Goal: Task Accomplishment & Management: Use online tool/utility

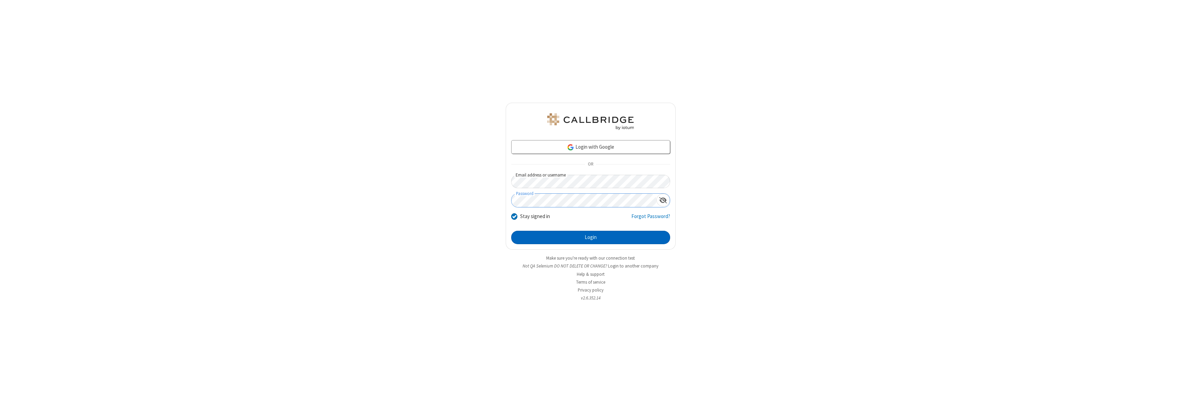
click at [590, 237] on button "Login" at bounding box center [590, 238] width 159 height 14
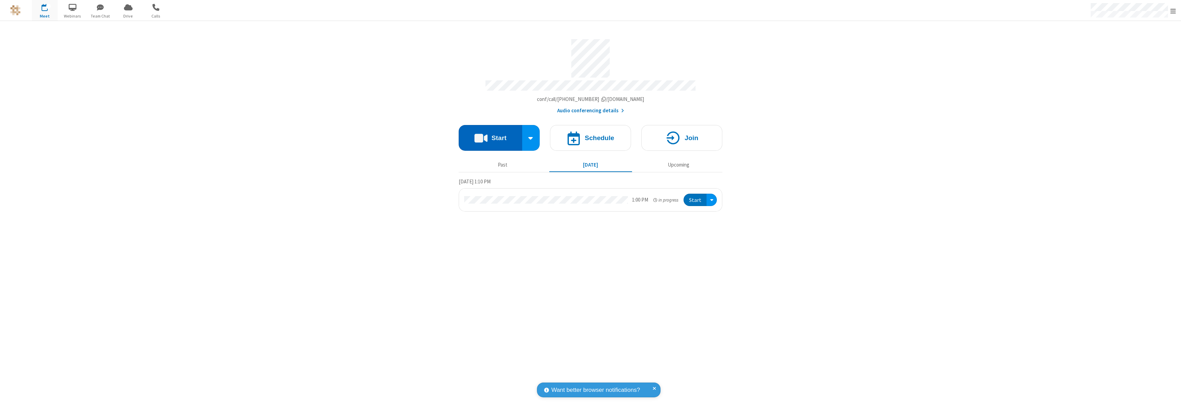
click at [490, 135] on button "Start" at bounding box center [490, 138] width 63 height 26
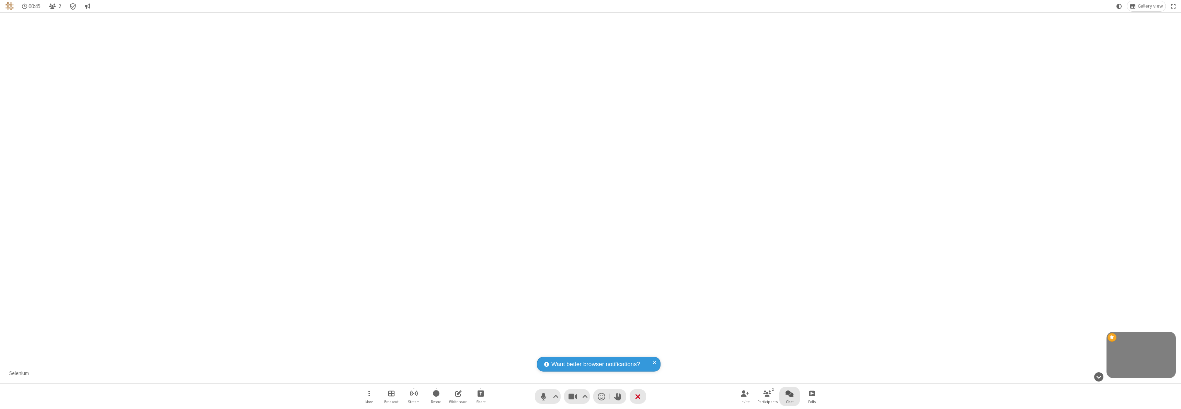
click at [789, 393] on span "Open chat" at bounding box center [789, 393] width 8 height 9
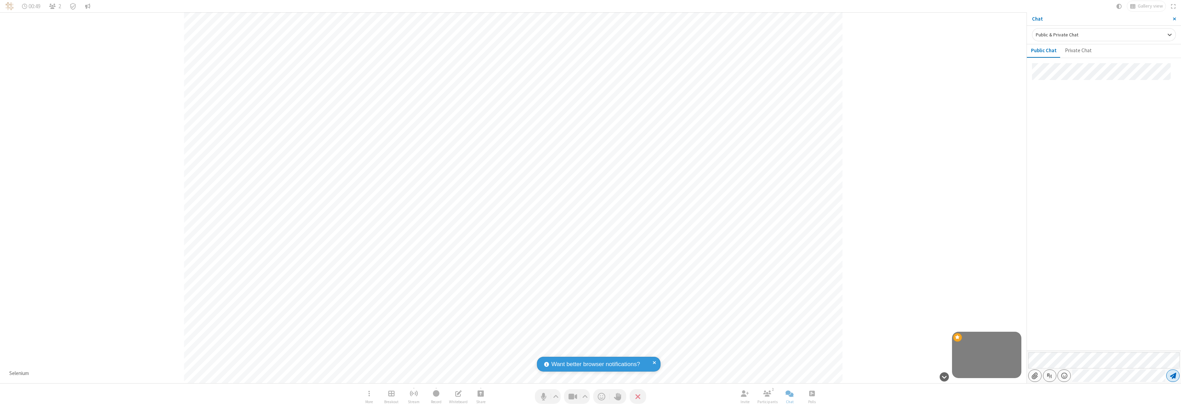
click at [1172, 375] on span "Send message" at bounding box center [1173, 375] width 6 height 7
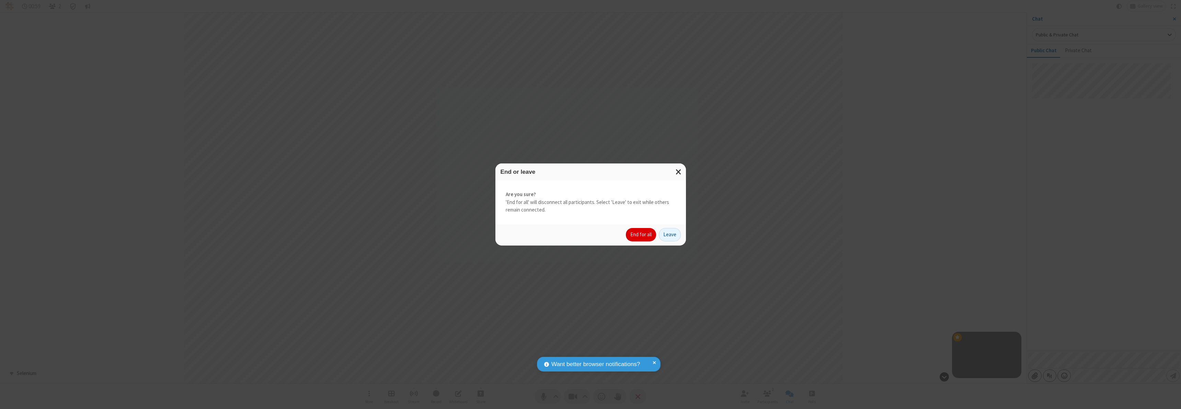
click at [641, 234] on button "End for all" at bounding box center [641, 235] width 30 height 14
